Goal: Find contact information: Find contact information

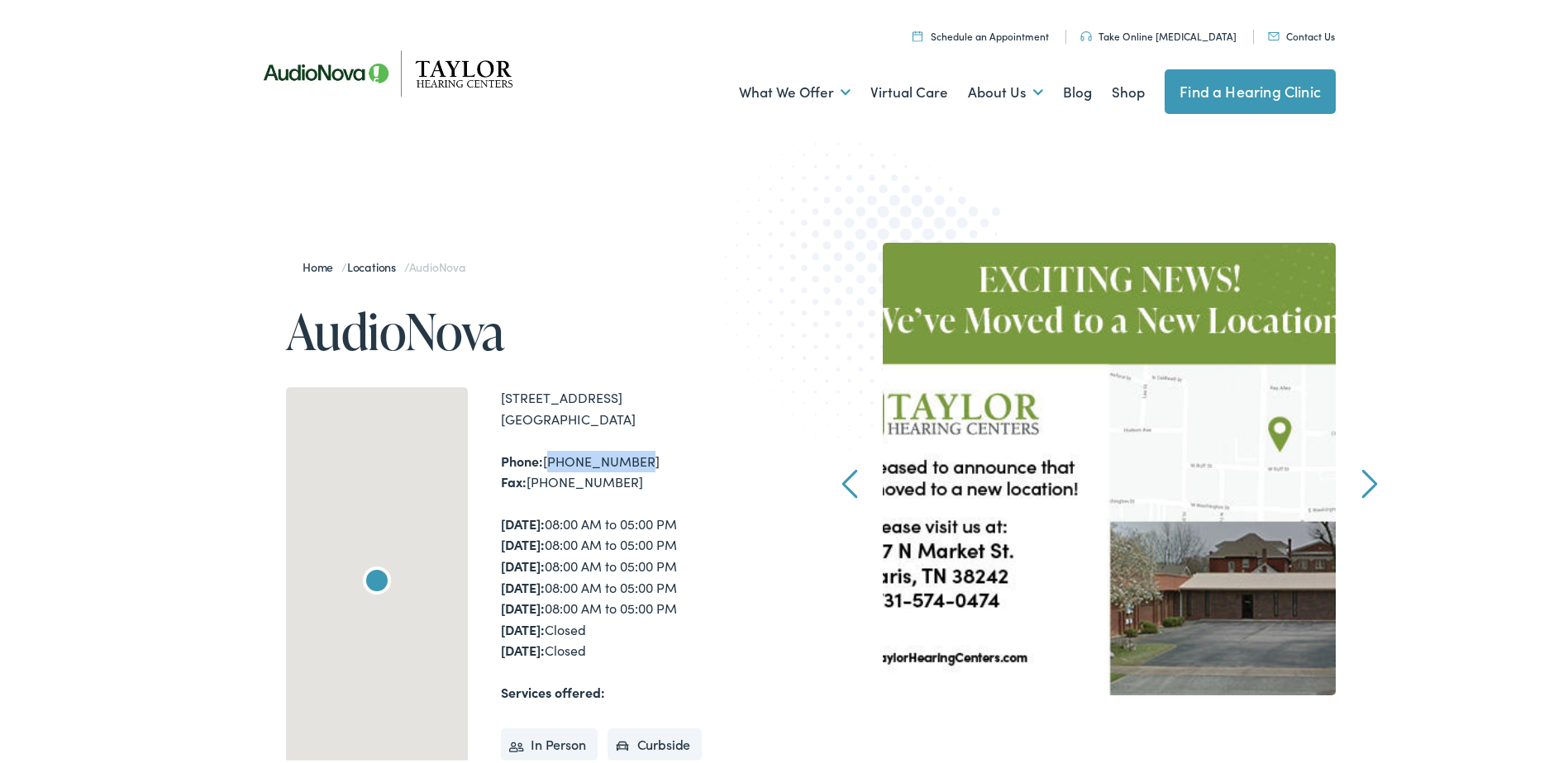
drag, startPoint x: 625, startPoint y: 464, endPoint x: 540, endPoint y: 463, distance: 85.0
click at [540, 463] on div "Phone: [PHONE_NUMBER] Fax: [PHONE_NUMBER]" at bounding box center [646, 469] width 289 height 42
copy div "[PHONE_NUMBER]"
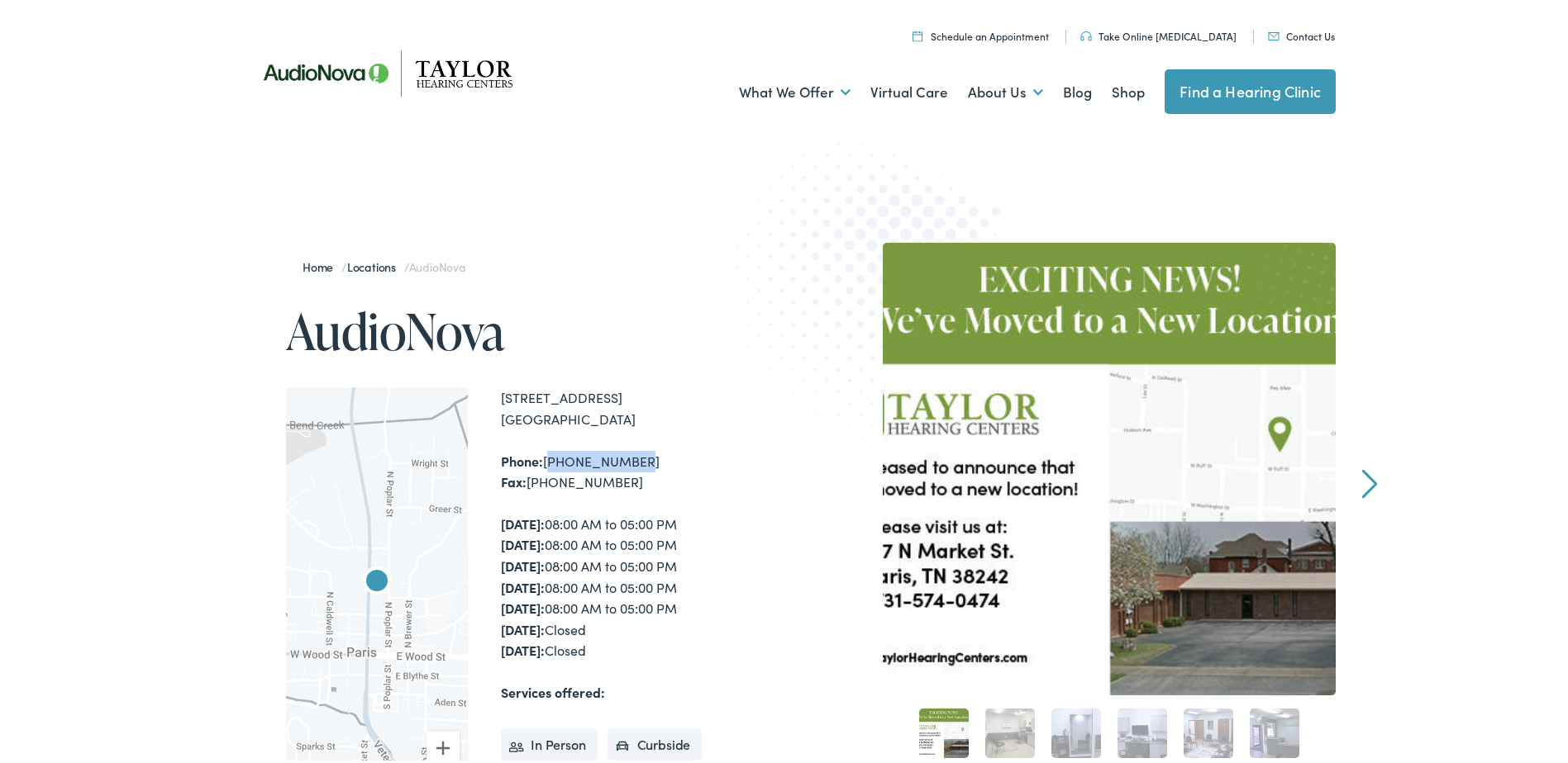
drag, startPoint x: 1029, startPoint y: 195, endPoint x: 599, endPoint y: 333, distance: 451.6
click at [0, 0] on link "Meet the Team" at bounding box center [0, 0] width 0 height 0
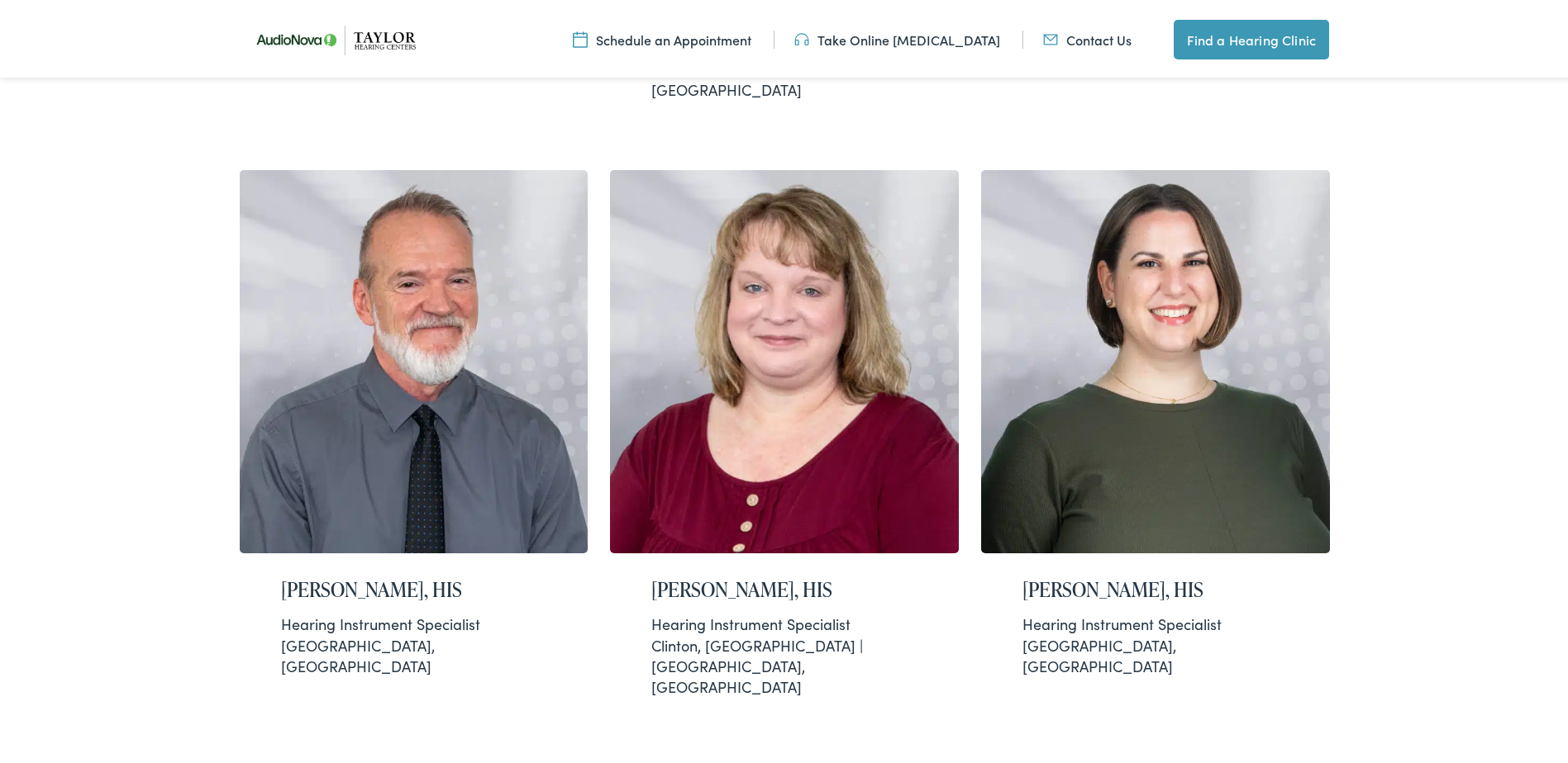
scroll to position [908, 0]
